Goal: Information Seeking & Learning: Learn about a topic

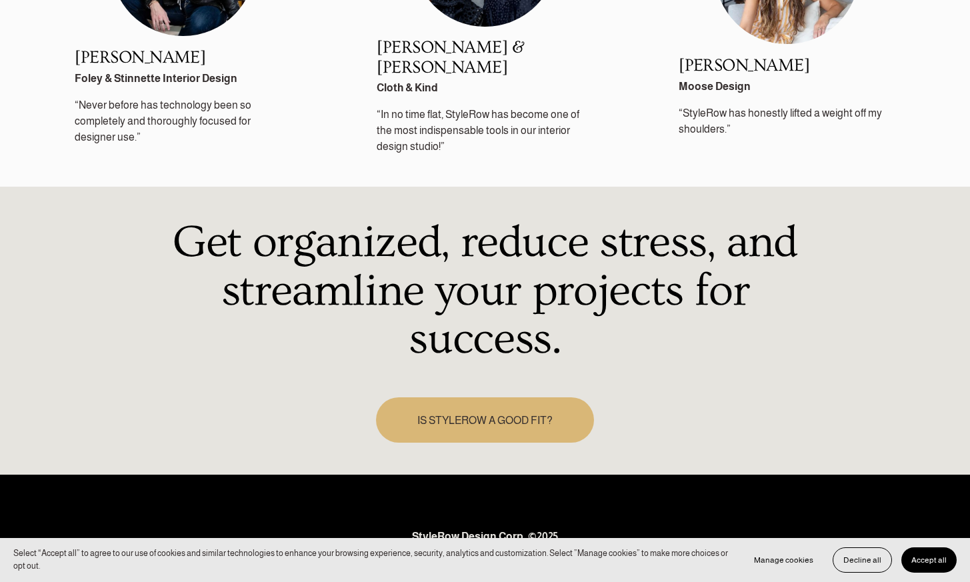
scroll to position [1936, 0]
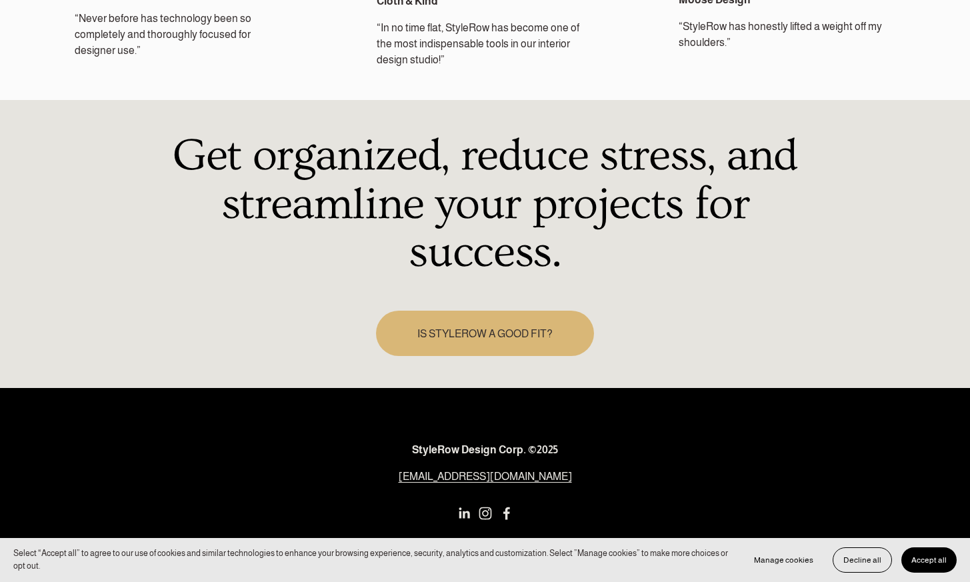
click at [508, 320] on link "IS STYLEROW A GOOD FIT?" at bounding box center [484, 334] width 217 height 46
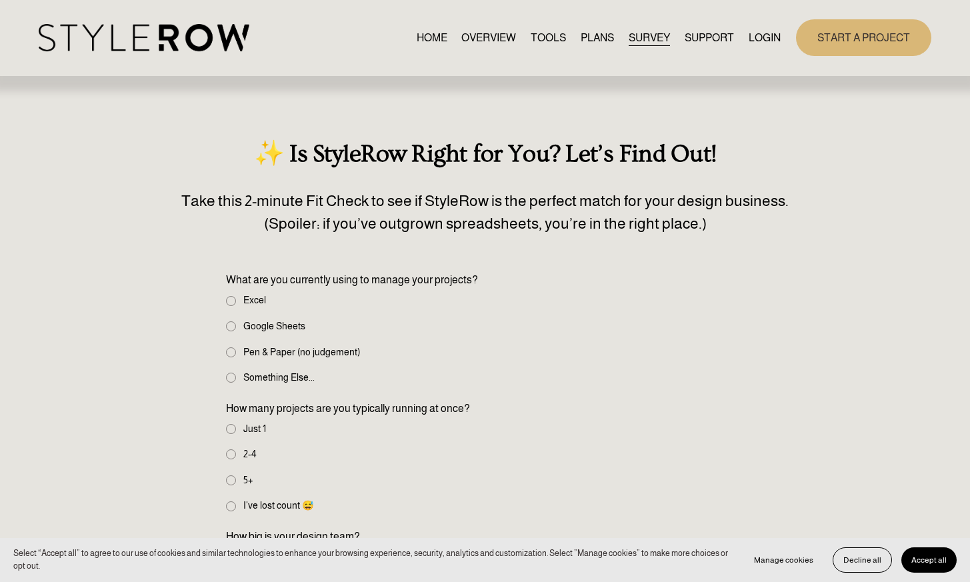
click at [534, 43] on link "TOOLS" at bounding box center [547, 38] width 35 height 18
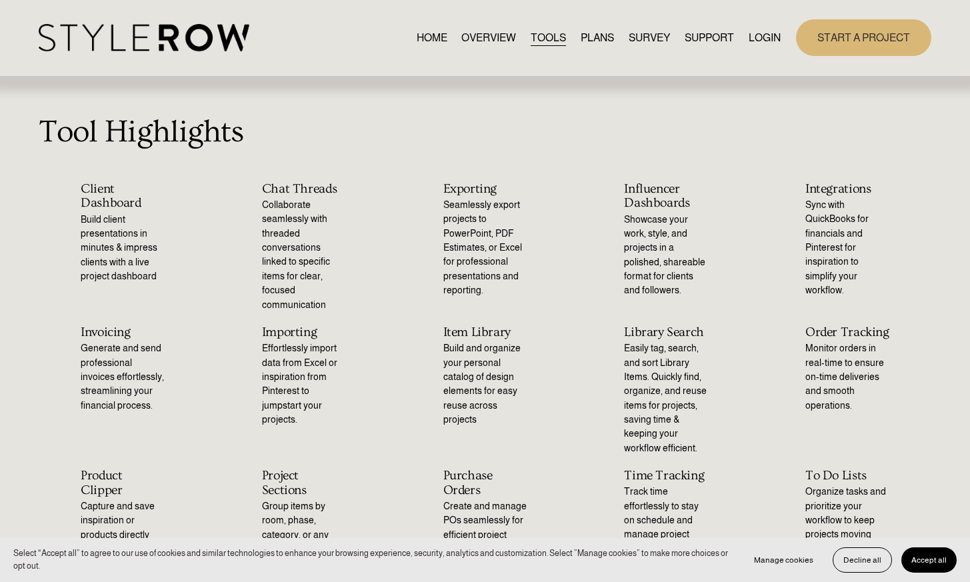
click at [475, 43] on link "OVERVIEW" at bounding box center [488, 38] width 55 height 18
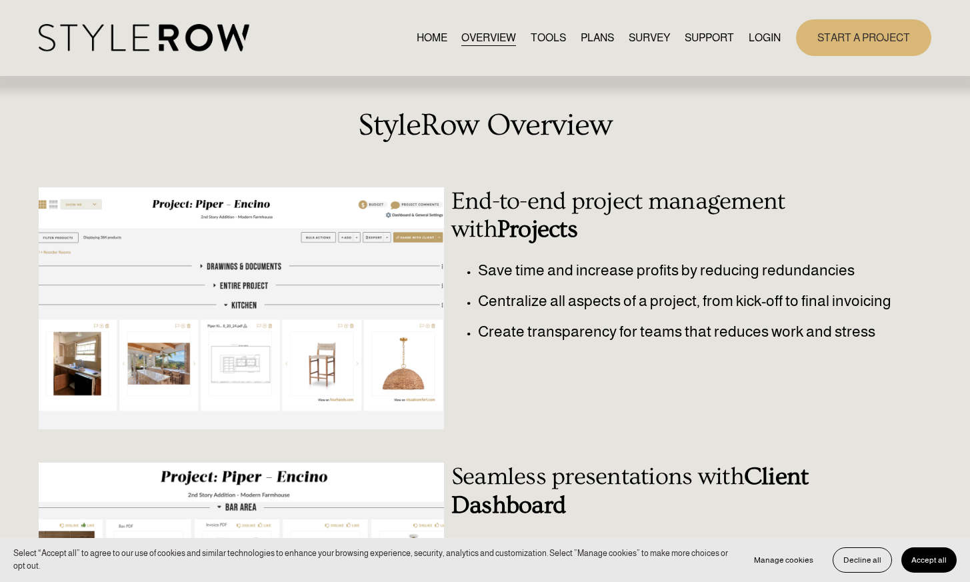
click at [603, 37] on link "PLANS" at bounding box center [596, 38] width 33 height 18
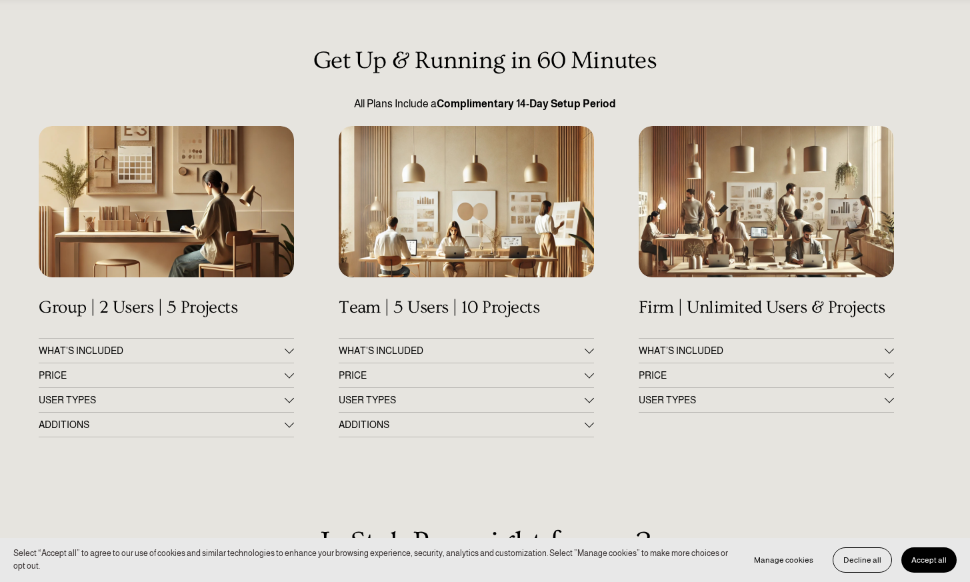
scroll to position [97, 0]
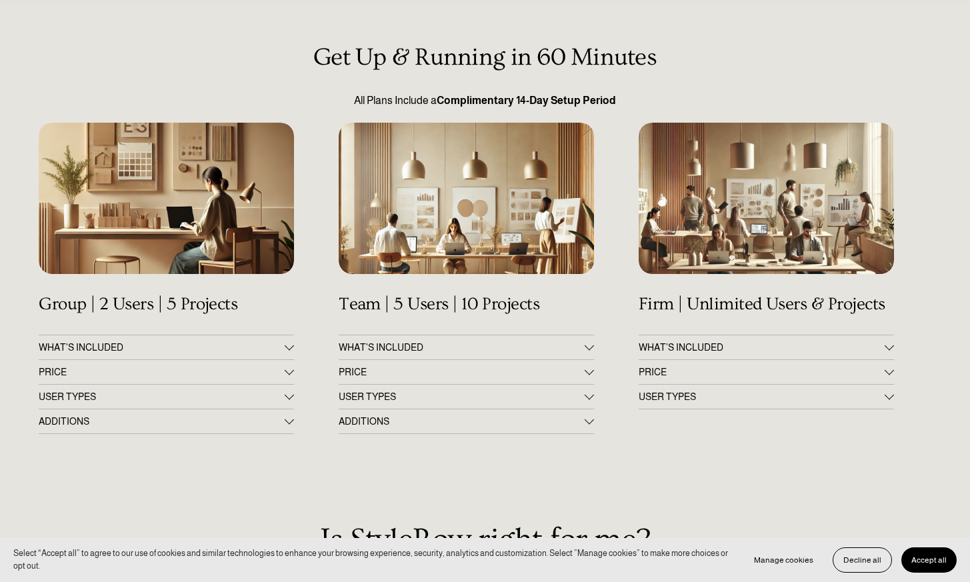
click at [289, 350] on div at bounding box center [289, 347] width 9 height 9
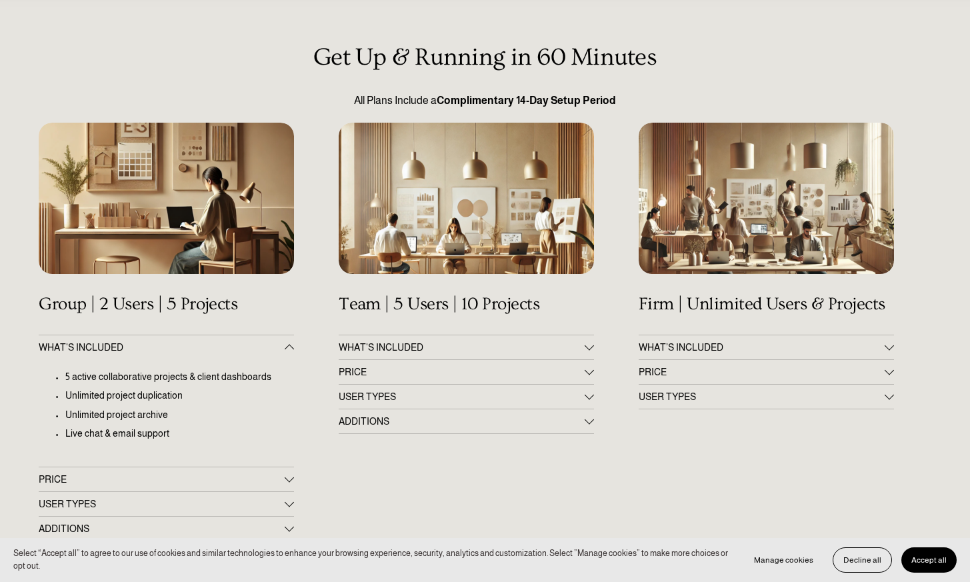
click at [289, 350] on div at bounding box center [289, 348] width 9 height 9
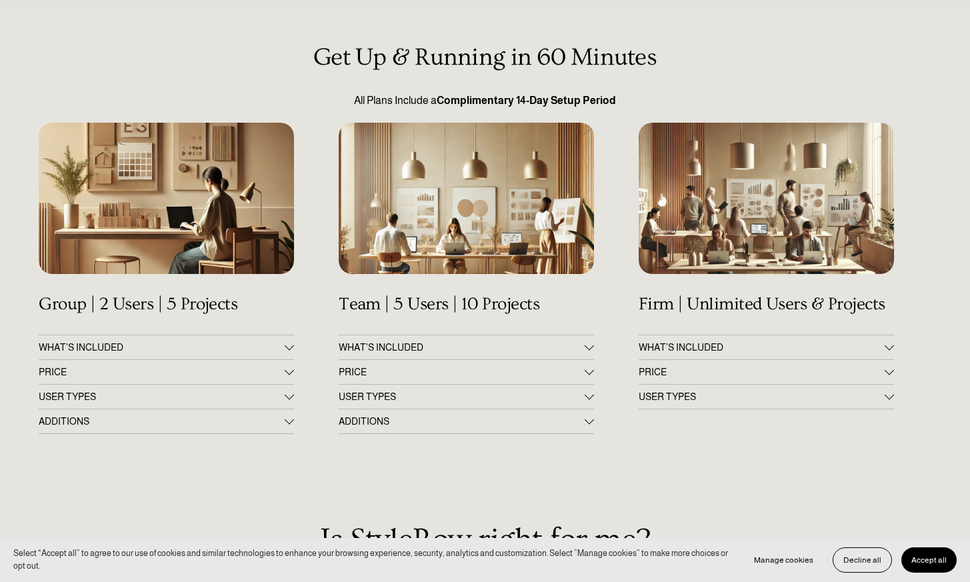
click at [295, 368] on div "Get Up & Running in 60 Minutes All Plans Include a Complimentary 14-Day Setup P…" at bounding box center [485, 491] width 970 height 896
click at [295, 369] on div "Get Up & Running in 60 Minutes All Plans Include a Complimentary 14-Day Setup P…" at bounding box center [485, 491] width 970 height 896
click at [290, 369] on div at bounding box center [289, 370] width 9 height 9
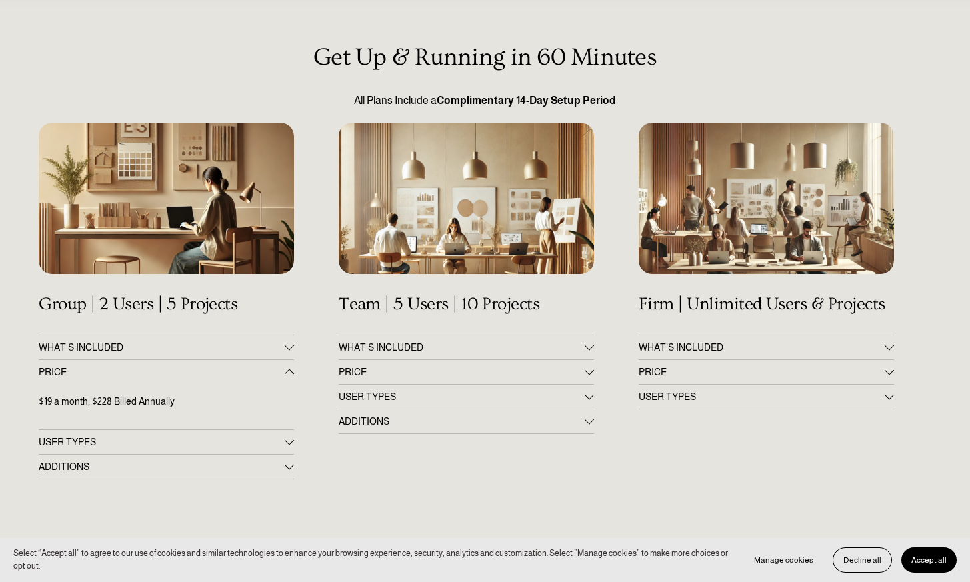
click at [290, 369] on div at bounding box center [289, 372] width 9 height 9
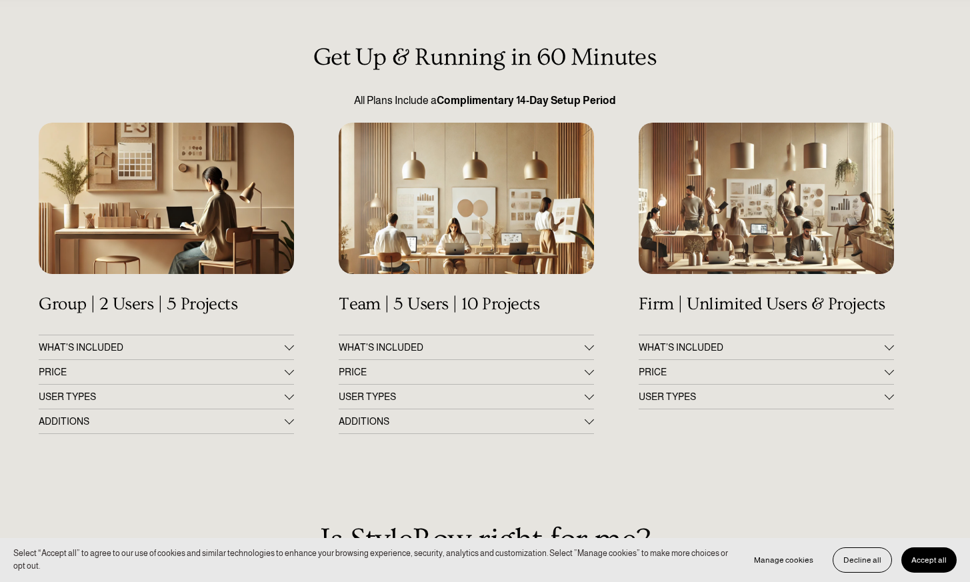
click at [587, 368] on div at bounding box center [588, 370] width 9 height 9
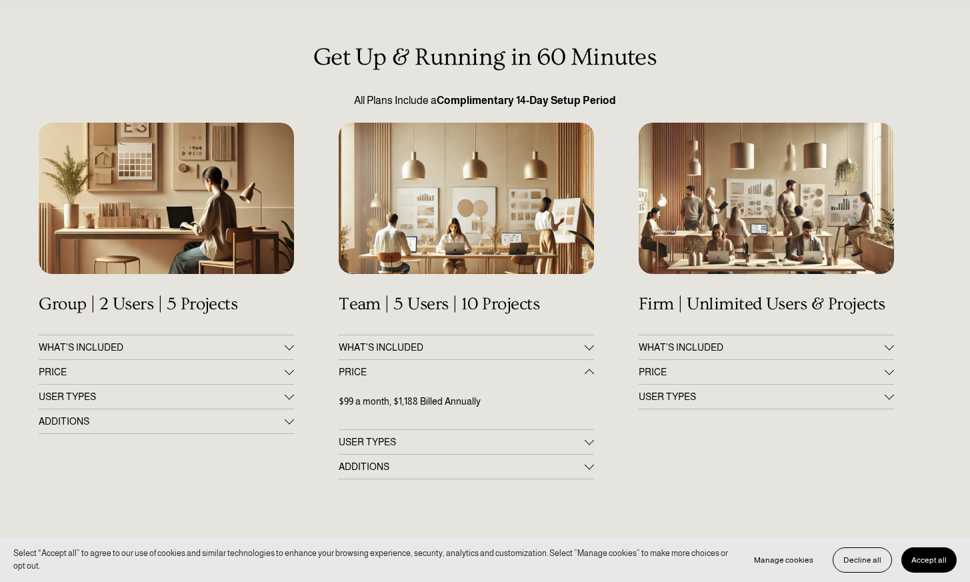
click at [587, 368] on div at bounding box center [588, 371] width 9 height 9
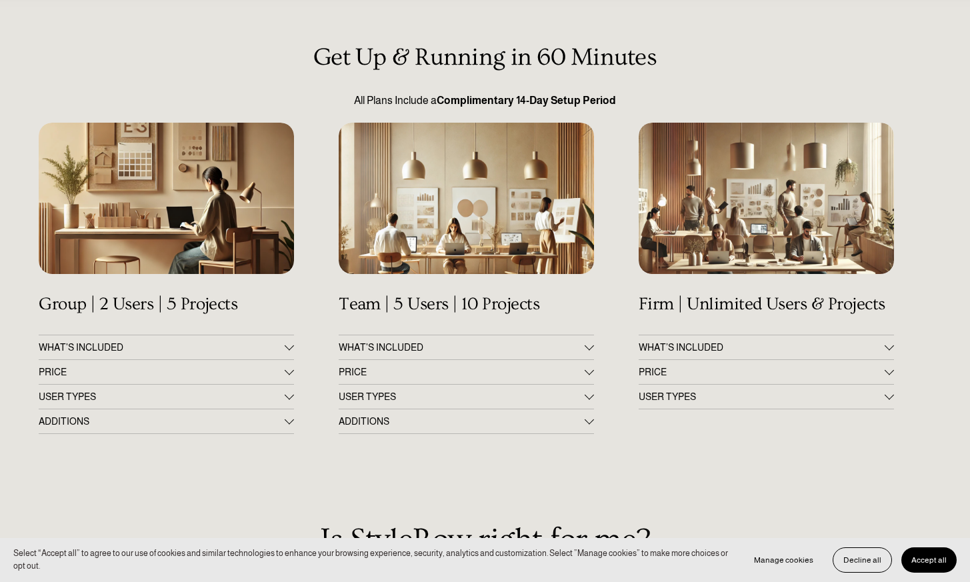
click at [890, 375] on div at bounding box center [888, 371] width 9 height 9
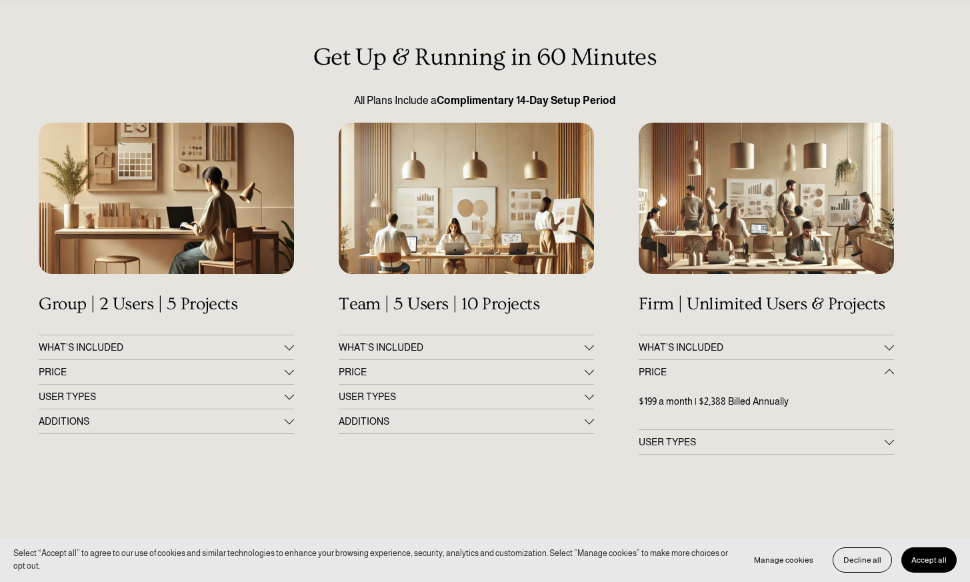
click at [890, 375] on div at bounding box center [888, 372] width 9 height 9
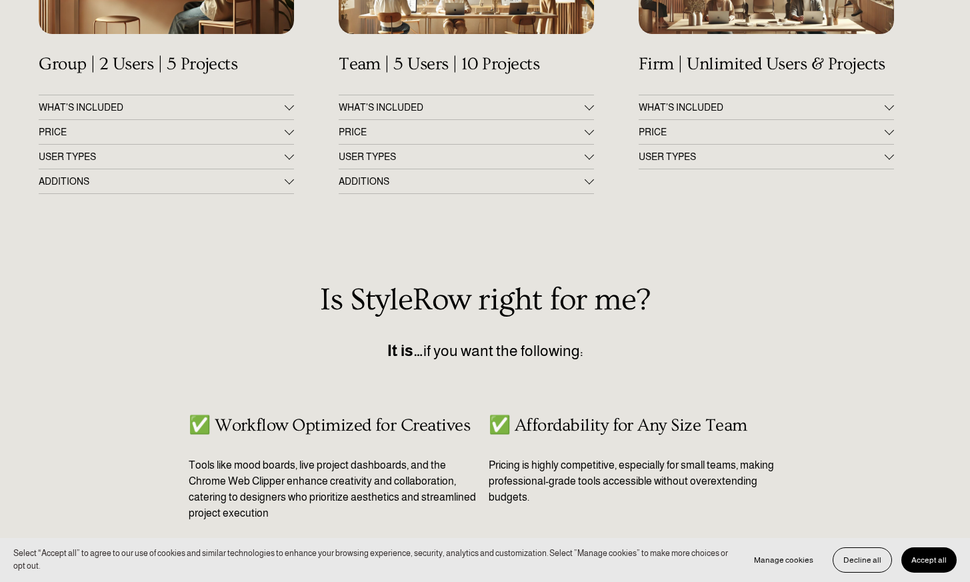
scroll to position [0, 0]
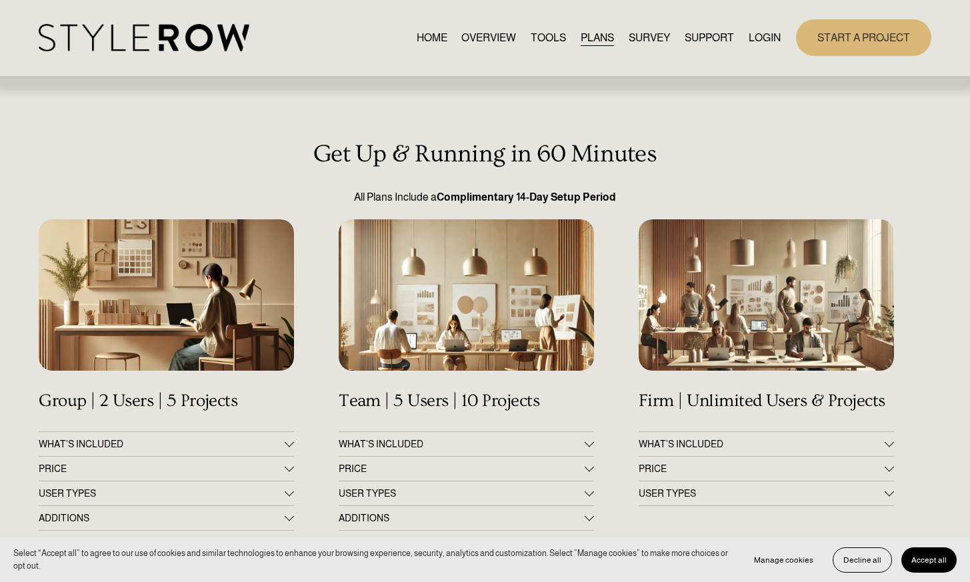
click at [425, 42] on link "HOME" at bounding box center [431, 38] width 31 height 18
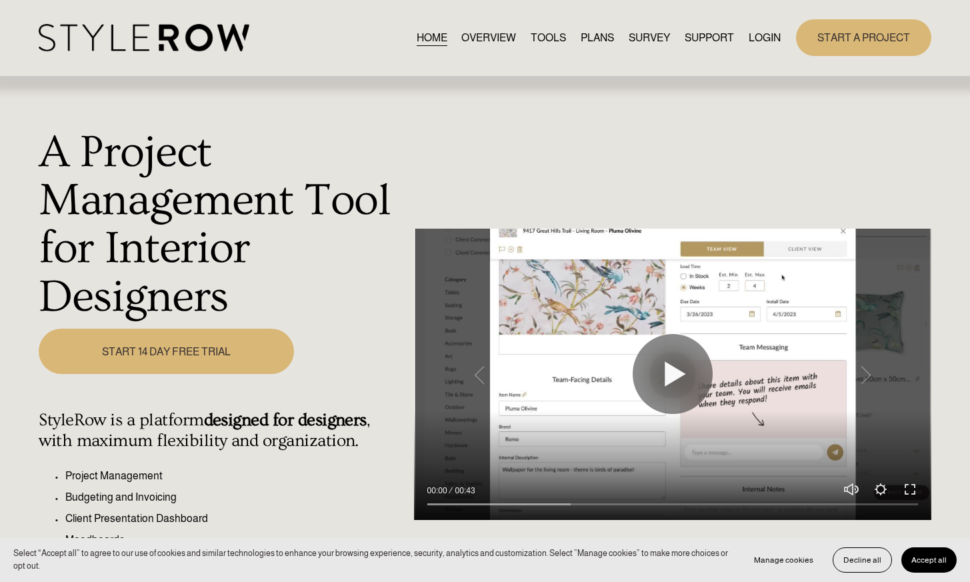
scroll to position [7, 0]
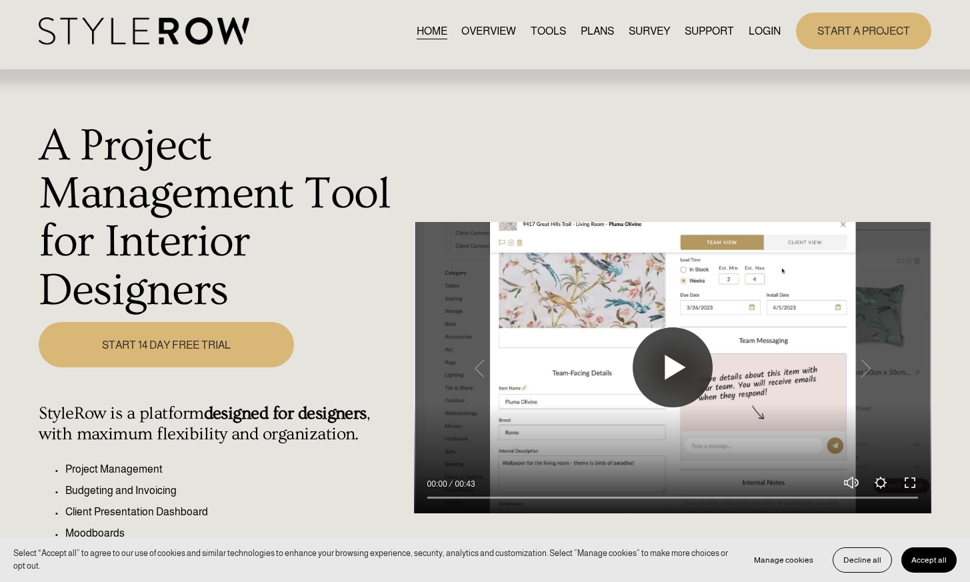
click at [667, 366] on button "Play" at bounding box center [672, 367] width 80 height 80
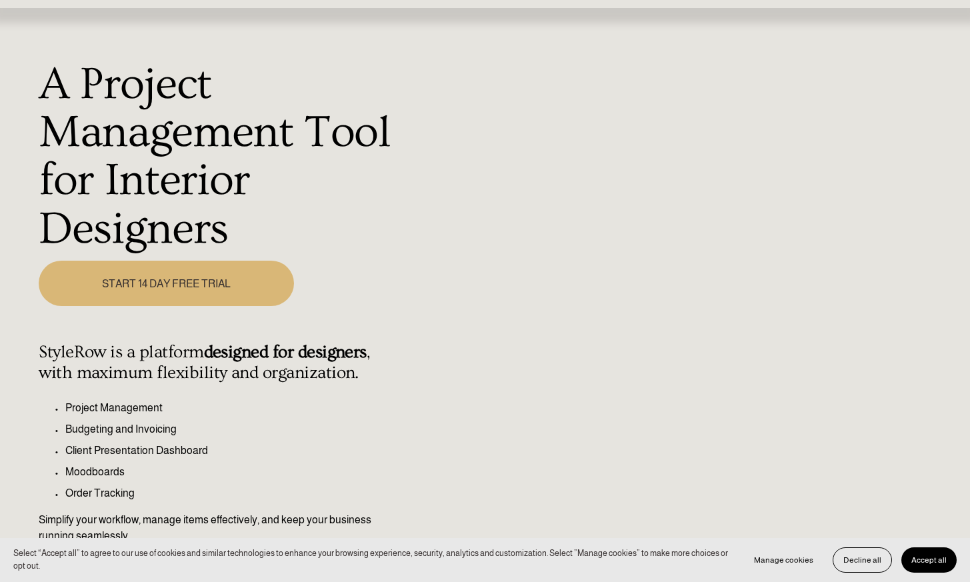
scroll to position [90, 0]
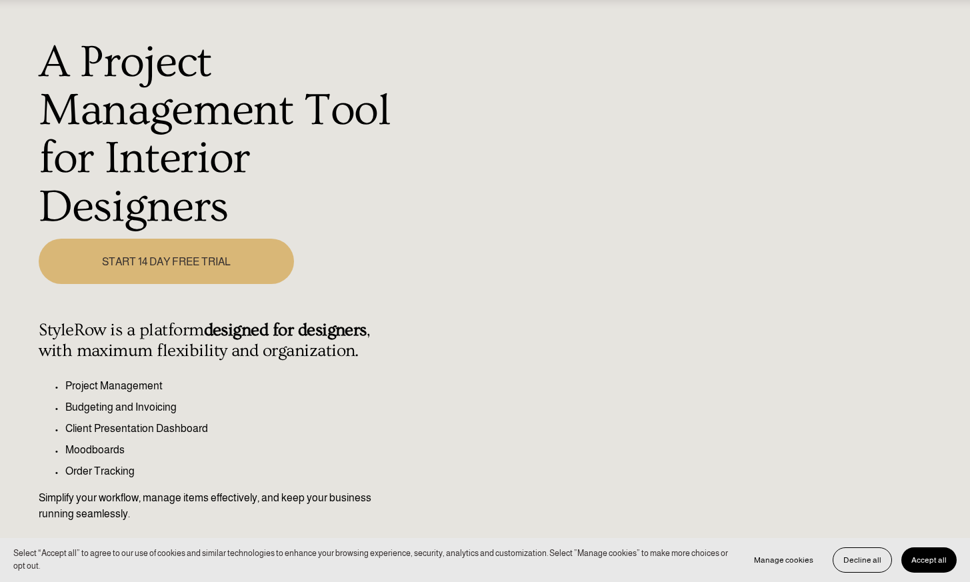
type input "100"
